Goal: Obtain resource: Download file/media

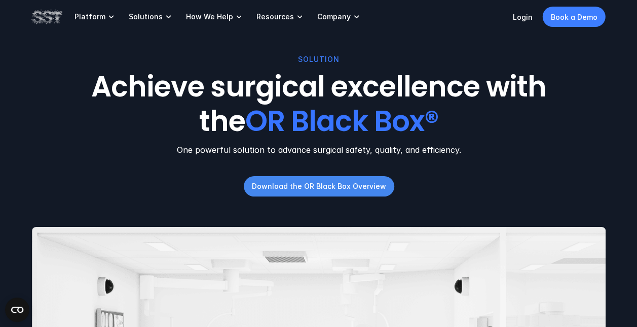
click at [360, 186] on p "Download the OR Black Box Overview" at bounding box center [319, 186] width 134 height 11
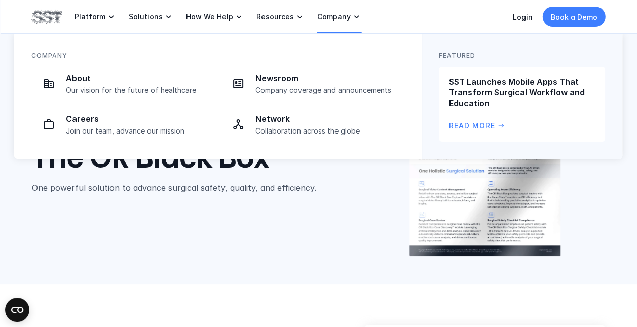
click at [325, 16] on p "Company" at bounding box center [333, 16] width 33 height 9
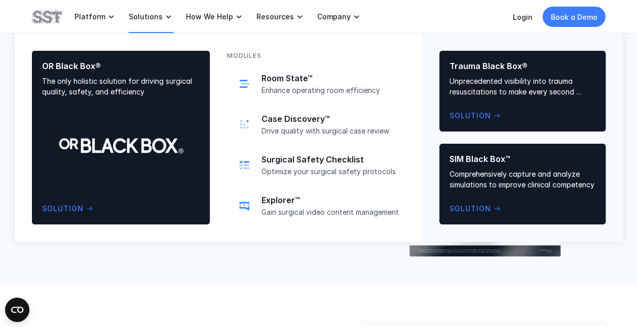
click at [148, 20] on p "Solutions" at bounding box center [146, 16] width 34 height 9
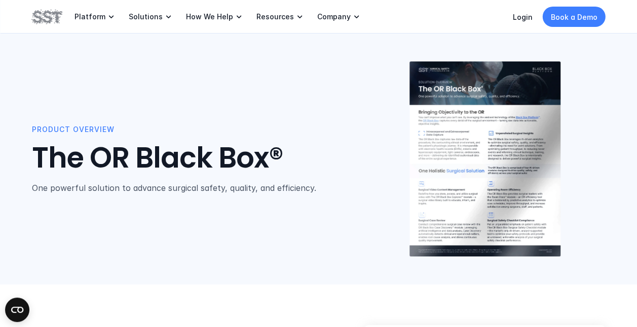
click at [204, 14] on link "How We Help" at bounding box center [215, 16] width 58 height 33
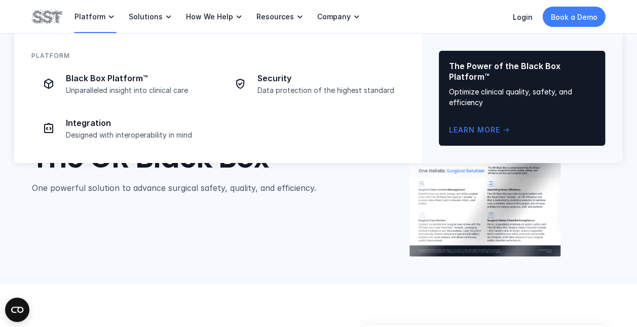
click at [89, 12] on p "Platform" at bounding box center [90, 16] width 31 height 9
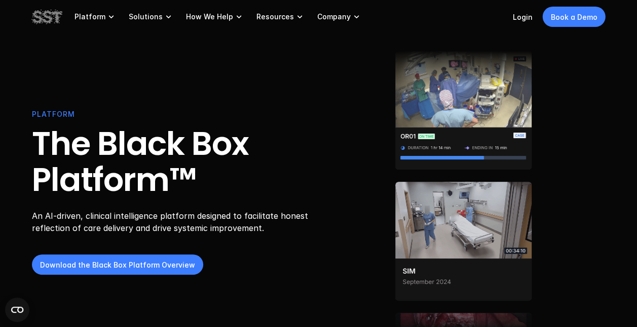
click at [486, 181] on img at bounding box center [463, 240] width 136 height 119
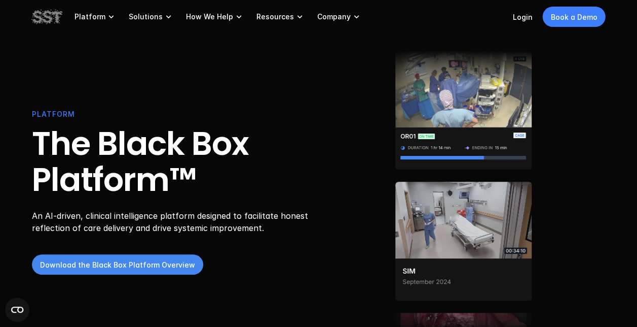
click at [121, 265] on p "Download the Black Box Platform Overview" at bounding box center [117, 264] width 155 height 11
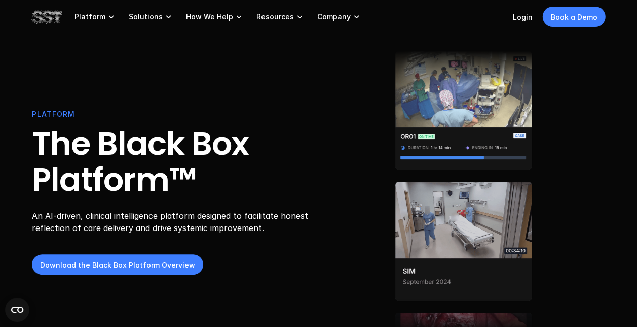
click at [460, 91] on img at bounding box center [463, 109] width 136 height 119
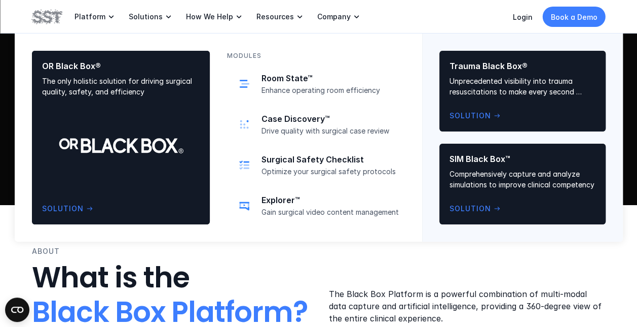
scroll to position [152, 0]
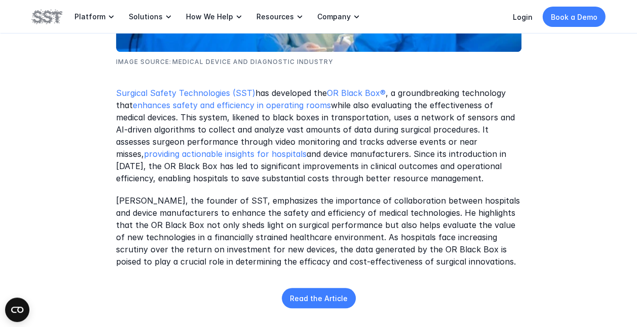
scroll to position [406, 0]
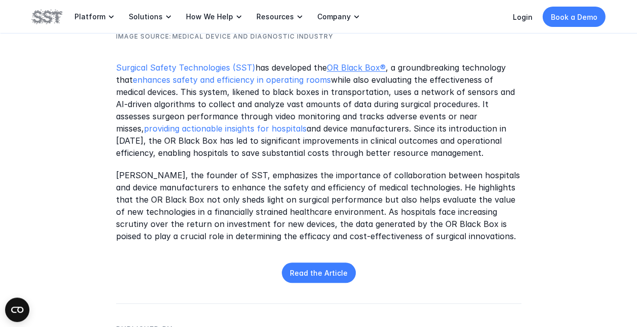
click at [357, 72] on link "OR Black Box®" at bounding box center [356, 68] width 59 height 10
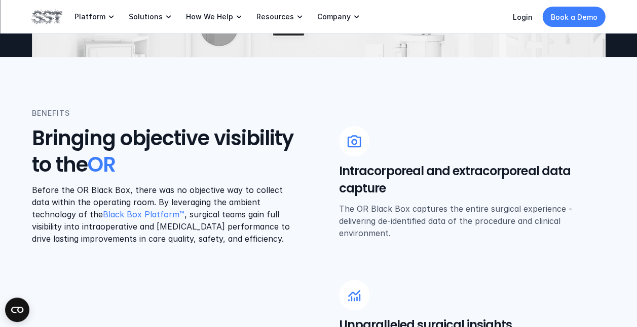
scroll to position [355, 0]
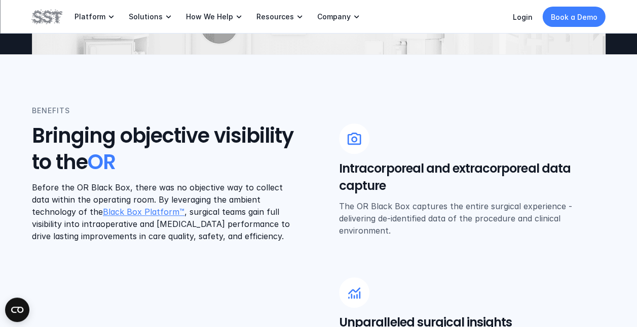
click at [103, 213] on link "Black Box Platform™" at bounding box center [144, 211] width 82 height 10
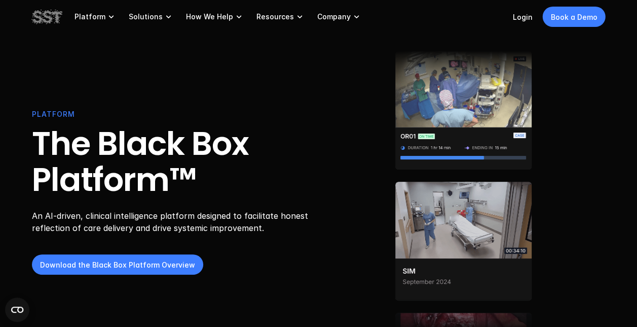
click at [422, 85] on img at bounding box center [463, 54] width 136 height 119
click at [443, 159] on img at bounding box center [463, 100] width 136 height 119
click at [424, 293] on img at bounding box center [463, 323] width 136 height 119
click at [424, 293] on img at bounding box center [463, 315] width 136 height 119
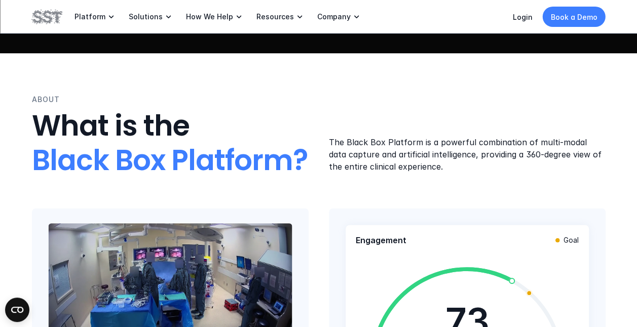
scroll to position [51, 0]
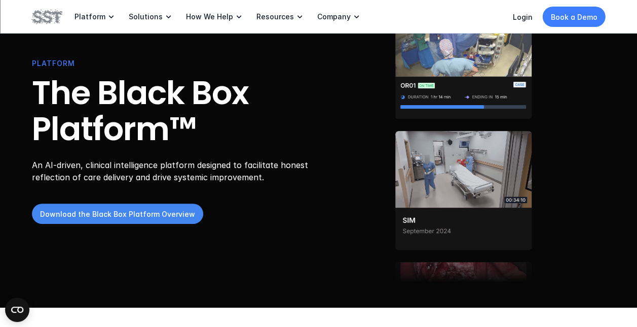
click at [115, 215] on p "Download the Black Box Platform Overview" at bounding box center [117, 213] width 155 height 11
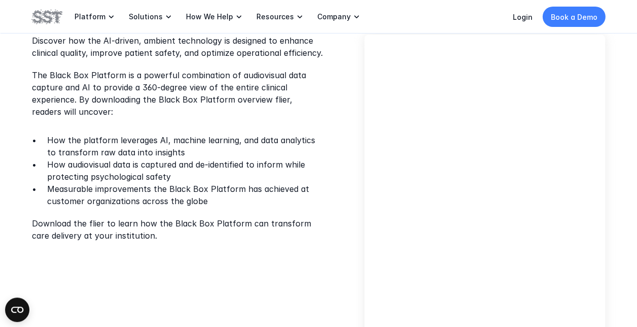
scroll to position [304, 0]
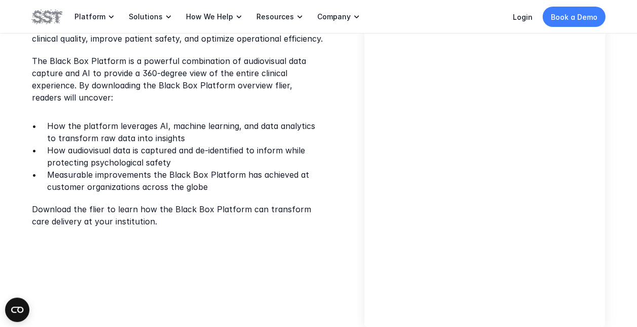
click at [317, 268] on div "Discover how the AI-driven, ambient technology is designed to enhance clinical …" at bounding box center [319, 173] width 574 height 307
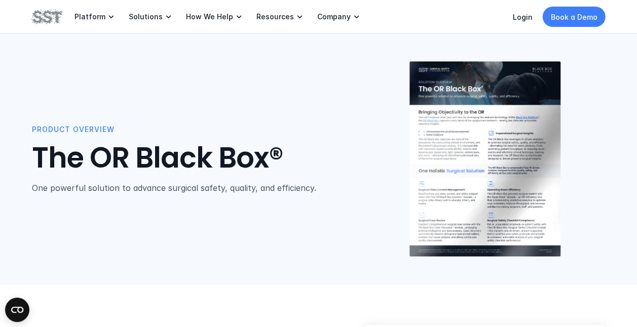
click at [397, 147] on div at bounding box center [485, 159] width 241 height 196
click at [503, 148] on img at bounding box center [485, 158] width 151 height 195
click at [504, 148] on img at bounding box center [485, 158] width 151 height 195
click at [441, 179] on img at bounding box center [485, 158] width 151 height 195
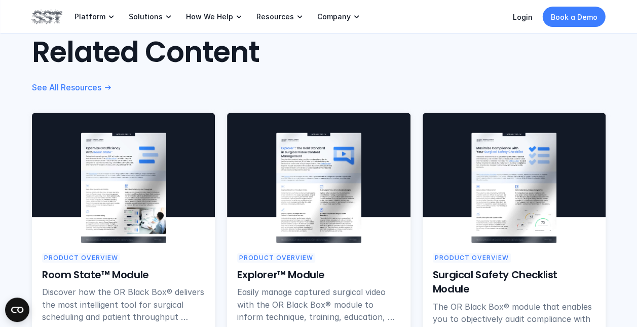
scroll to position [811, 0]
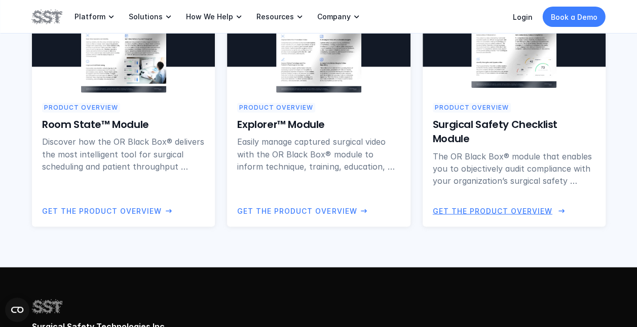
click at [489, 213] on p "Get the Product Overview" at bounding box center [493, 210] width 120 height 11
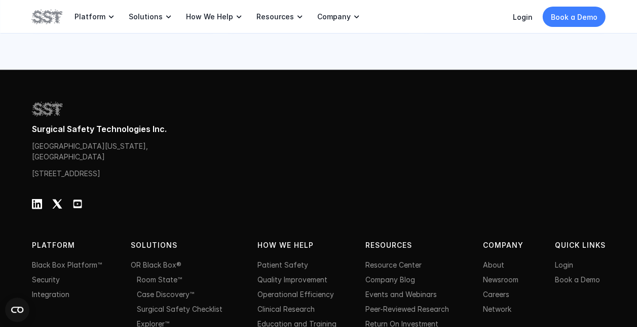
scroll to position [1125, 0]
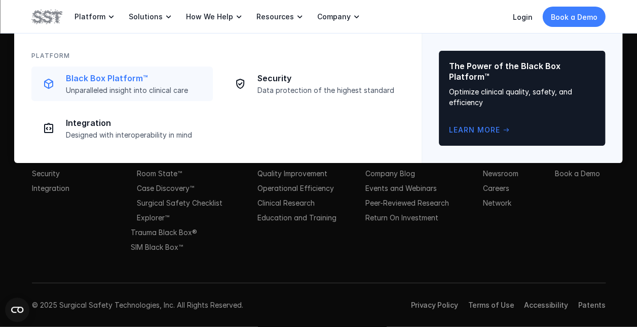
click at [85, 82] on p "Black Box Platform™" at bounding box center [136, 78] width 141 height 11
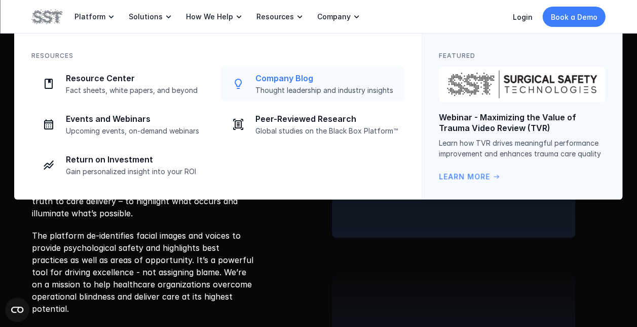
scroll to position [1572, 0]
